Goal: Transaction & Acquisition: Purchase product/service

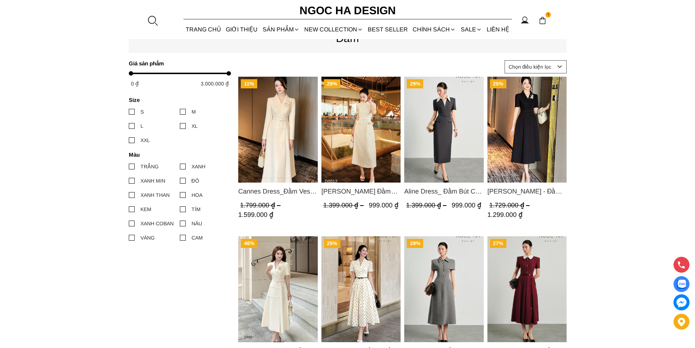
click at [285, 273] on img "Product image - Louisa Dress_ Đầm Cổ Vest Cài Hoa Tùng May Gân Nổi Kèm Đai Màu …" at bounding box center [278, 289] width 80 height 106
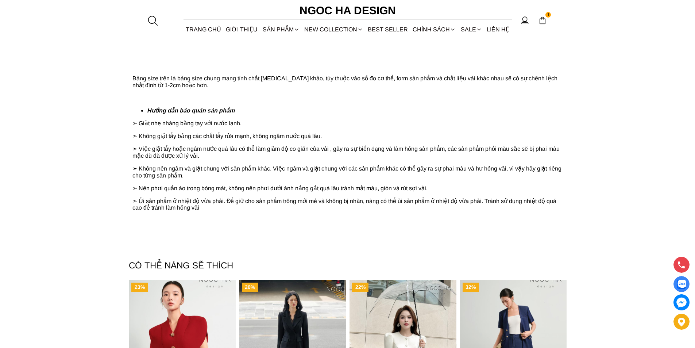
scroll to position [1667, 0]
